Goal: Find specific page/section: Find specific page/section

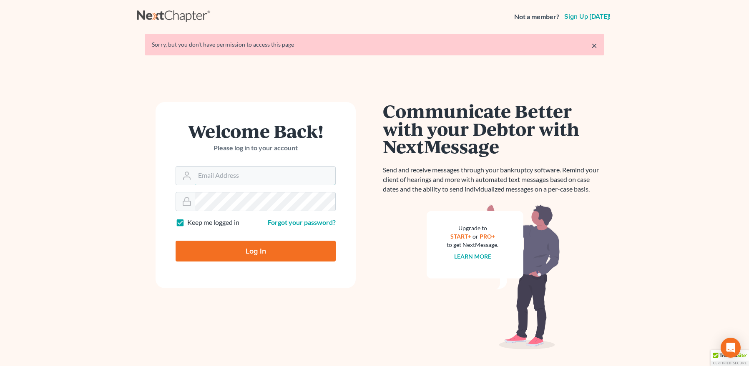
type input "[EMAIL_ADDRESS][DOMAIN_NAME]"
click at [243, 252] on input "Log In" at bounding box center [255, 251] width 160 height 21
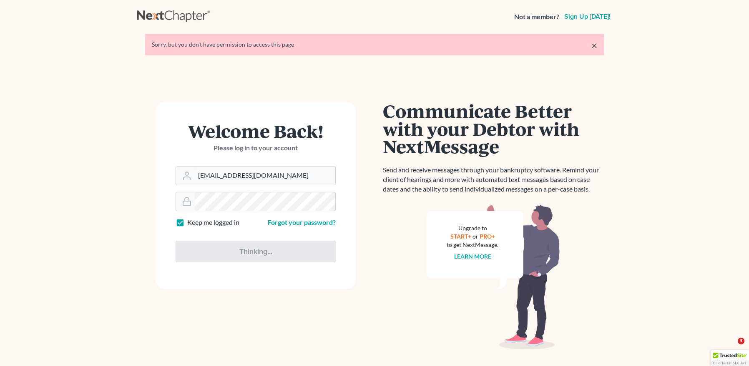
type input "Thinking..."
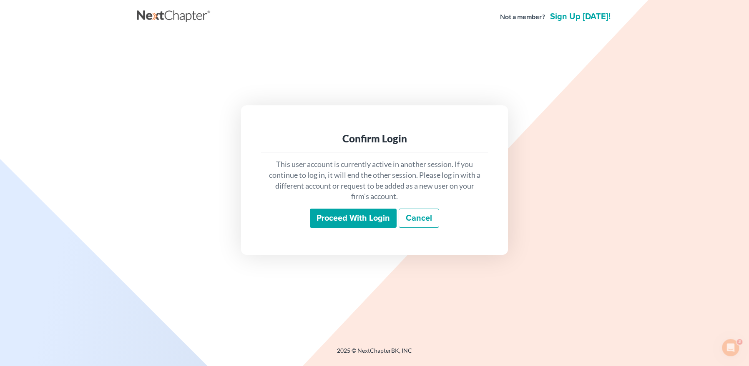
click at [324, 213] on input "Proceed with login" at bounding box center [353, 218] width 87 height 19
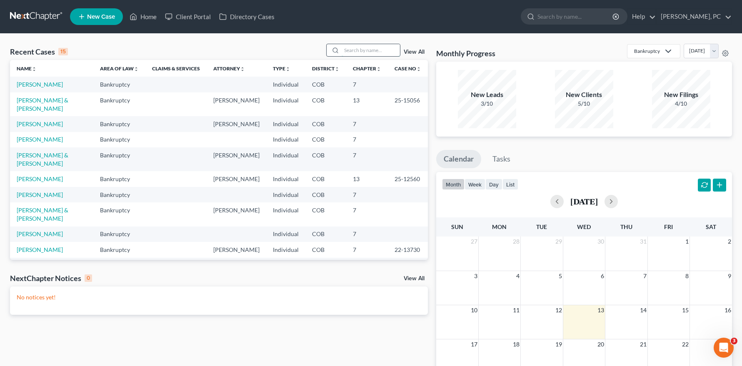
click at [358, 51] on input "search" at bounding box center [371, 50] width 58 height 12
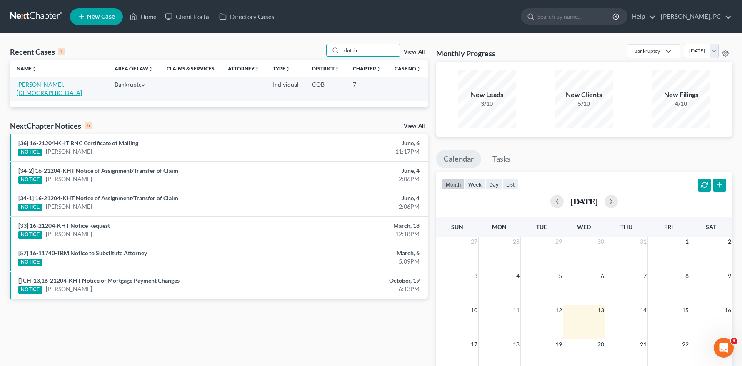
type input "dutch"
click at [46, 84] on link "[PERSON_NAME], [DEMOGRAPHIC_DATA]" at bounding box center [49, 88] width 65 height 15
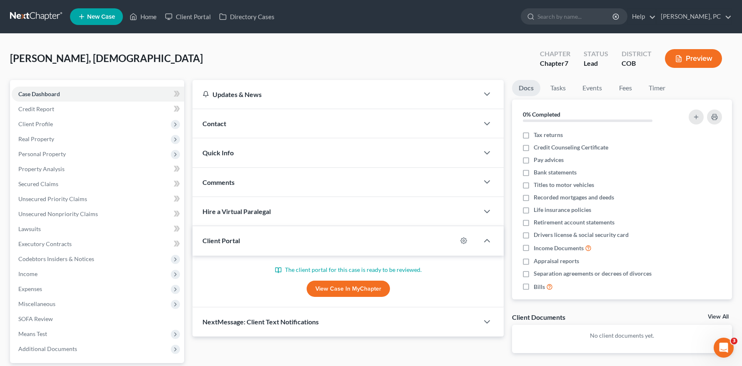
click at [323, 283] on link "View Case in MyChapter" at bounding box center [348, 289] width 83 height 17
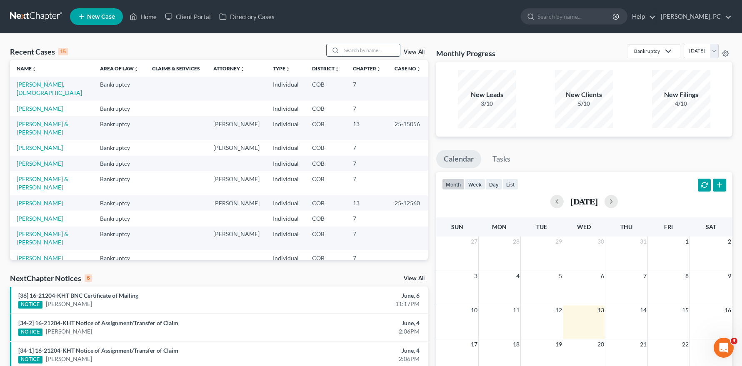
click at [347, 51] on input "search" at bounding box center [371, 50] width 58 height 12
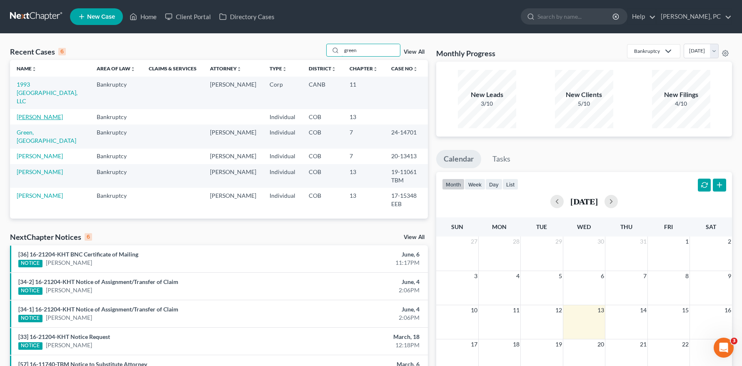
type input "green"
click at [40, 113] on link "[PERSON_NAME]" at bounding box center [40, 116] width 46 height 7
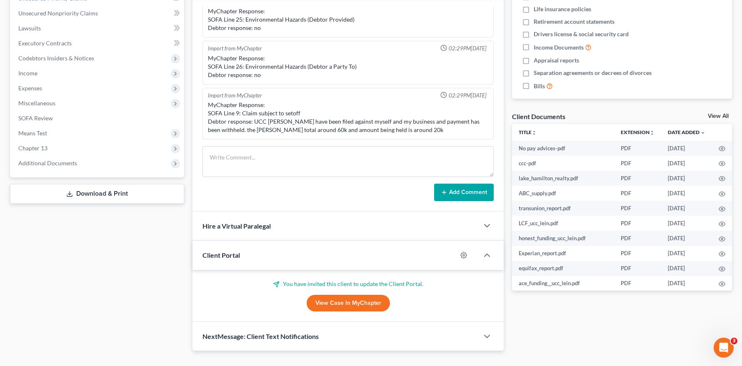
scroll to position [208, 0]
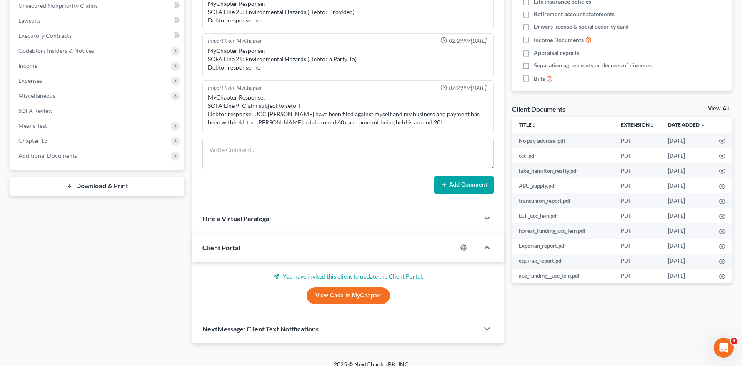
click at [321, 294] on link "View Case in MyChapter" at bounding box center [348, 296] width 83 height 17
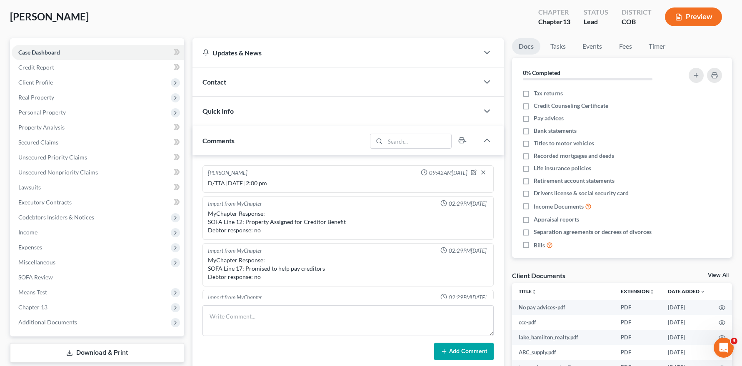
scroll to position [125, 0]
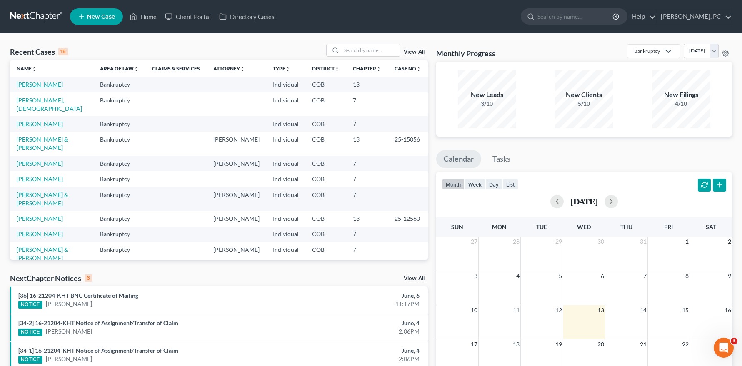
click at [43, 81] on link "[PERSON_NAME]" at bounding box center [40, 84] width 46 height 7
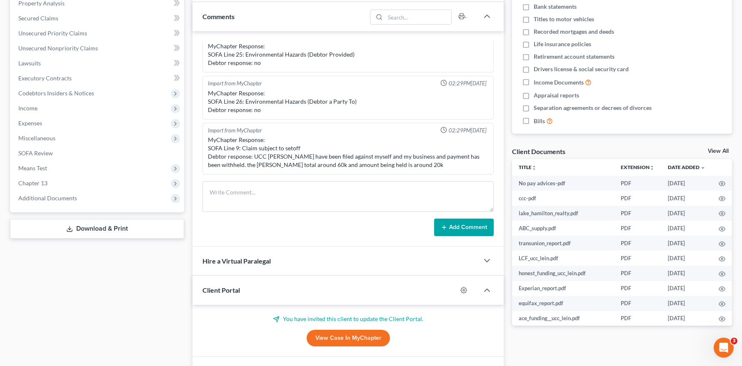
scroll to position [167, 0]
click at [333, 336] on link "View Case in MyChapter" at bounding box center [348, 337] width 83 height 17
